Goal: Task Accomplishment & Management: Use online tool/utility

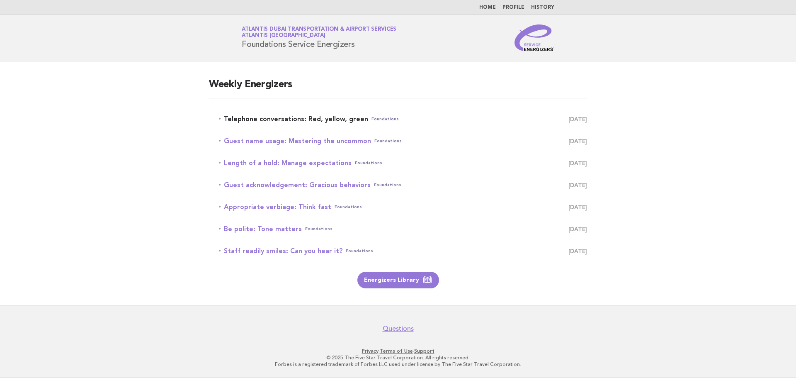
click at [274, 118] on link "Telephone conversations: Red, yellow, green Foundations September 15" at bounding box center [403, 119] width 368 height 12
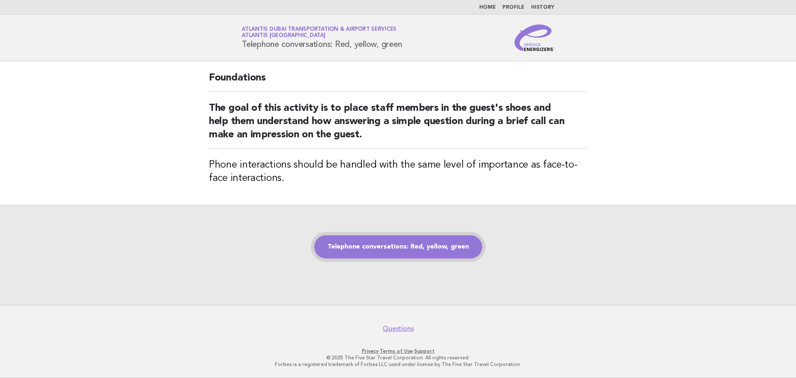
click at [392, 243] on link "Telephone conversations: Red, yellow, green" at bounding box center [398, 246] width 168 height 23
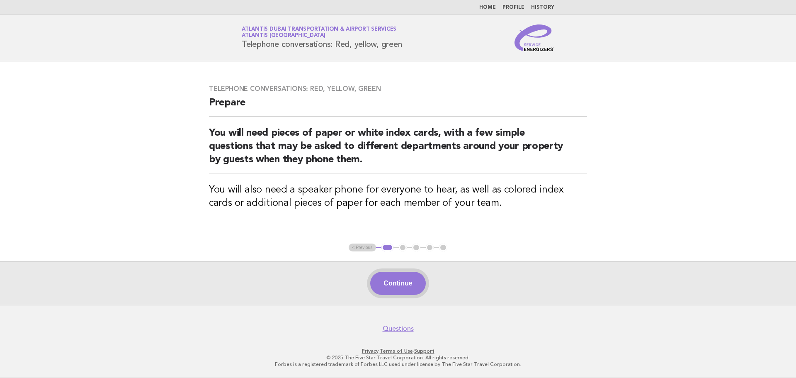
click at [389, 286] on button "Continue" at bounding box center [397, 282] width 55 height 23
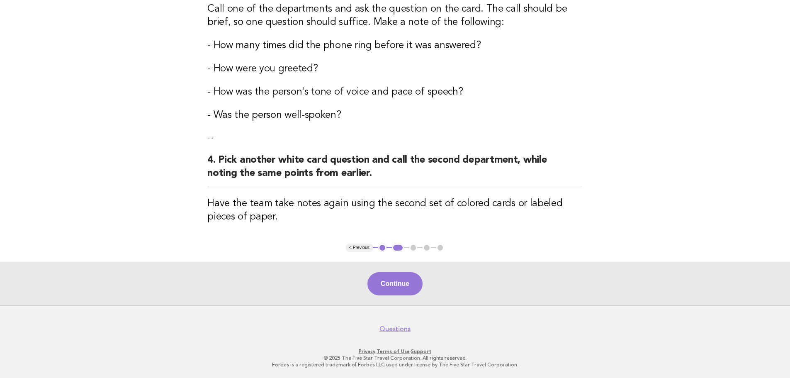
click at [393, 284] on button "Continue" at bounding box center [394, 283] width 55 height 23
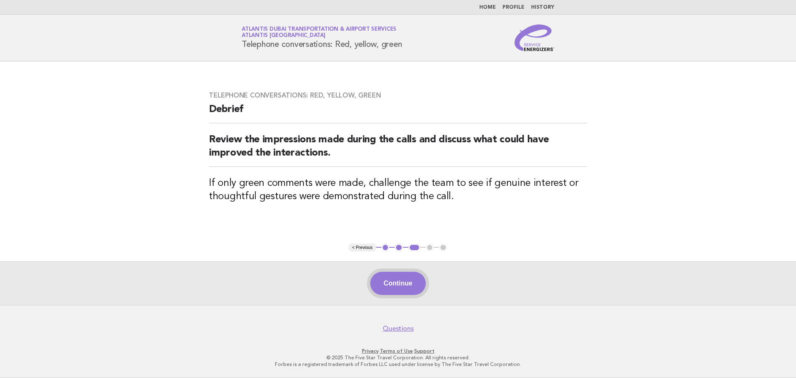
click at [401, 291] on button "Continue" at bounding box center [397, 282] width 55 height 23
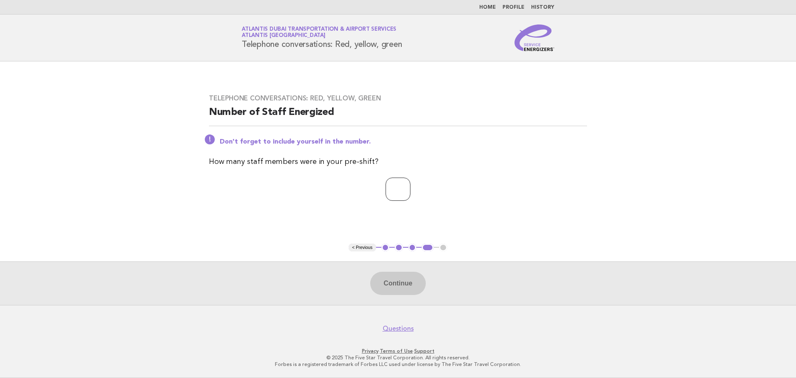
click at [398, 179] on input "number" at bounding box center [397, 188] width 25 height 23
type input "*"
click at [400, 288] on button "Continue" at bounding box center [397, 282] width 55 height 23
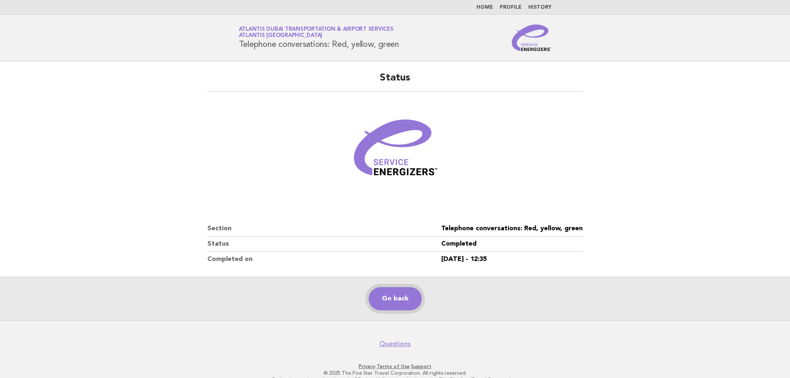
click at [406, 302] on link "Go back" at bounding box center [394, 298] width 53 height 23
